Goal: Task Accomplishment & Management: Complete application form

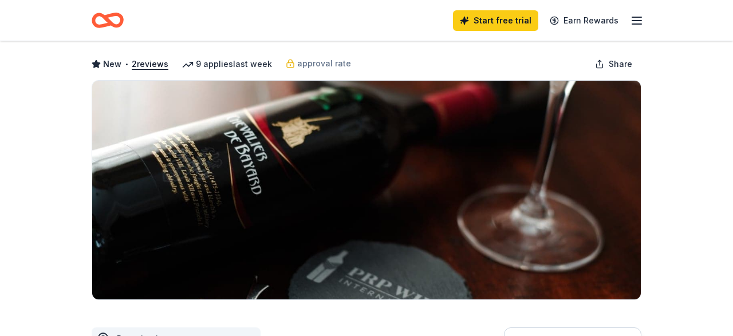
scroll to position [48, 0]
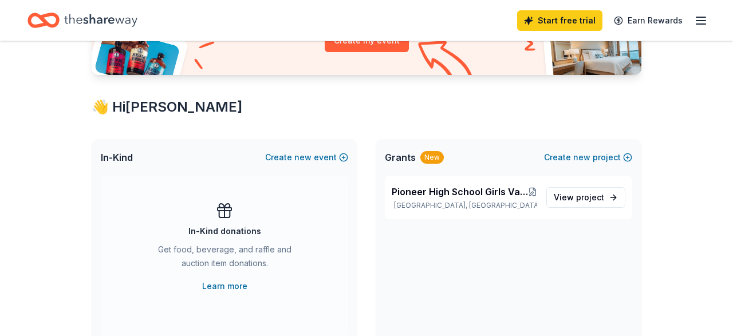
scroll to position [156, 0]
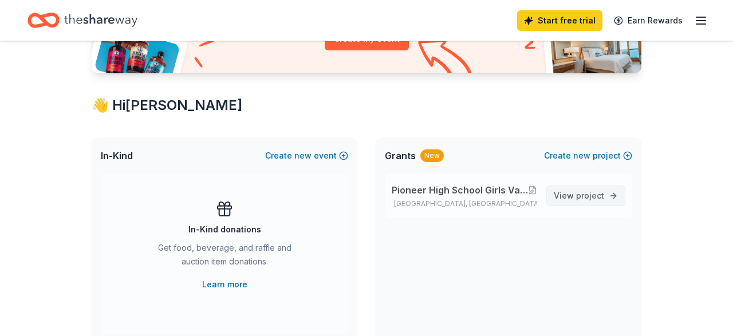
click at [586, 194] on span "project" at bounding box center [590, 196] width 28 height 10
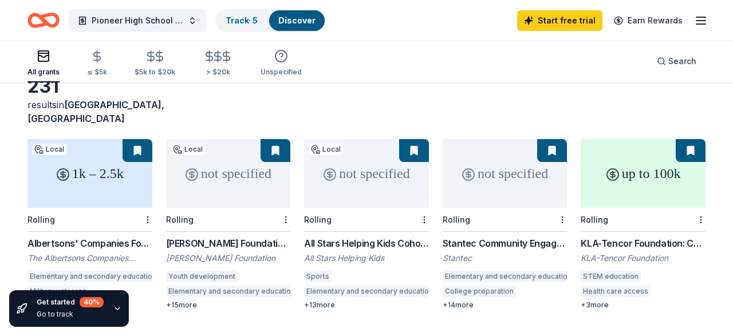
scroll to position [68, 0]
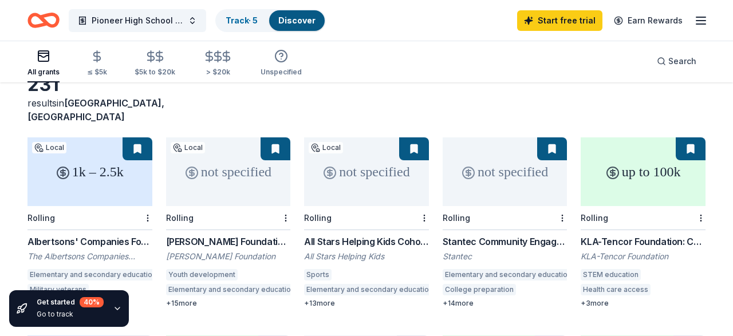
click at [365, 167] on div "not specified" at bounding box center [366, 171] width 125 height 69
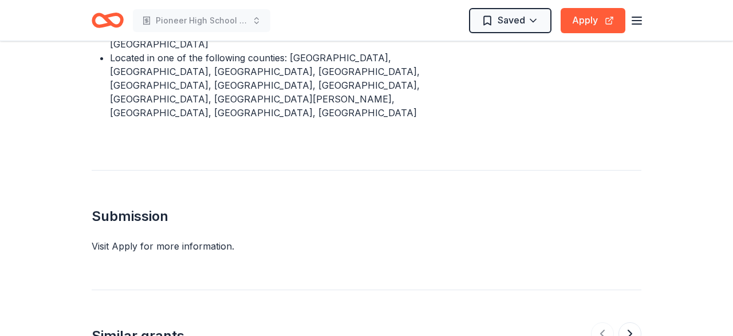
scroll to position [1003, 0]
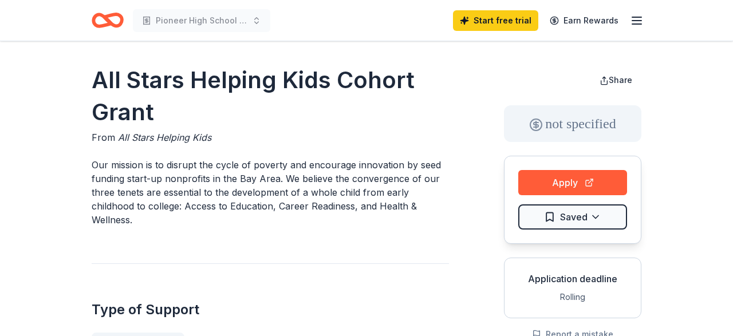
scroll to position [1, 0]
click at [570, 176] on button "Apply" at bounding box center [572, 182] width 109 height 25
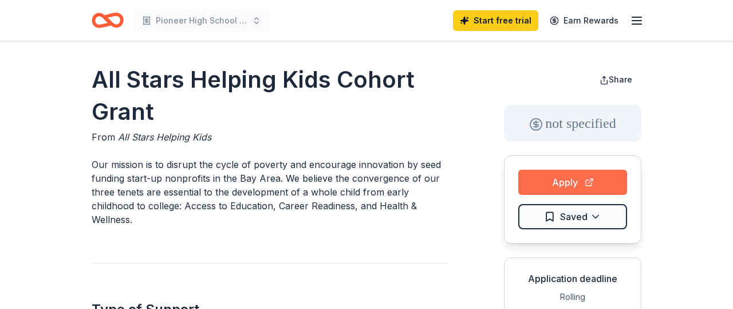
click at [592, 185] on button "Apply" at bounding box center [572, 182] width 109 height 25
